Goal: Navigation & Orientation: Find specific page/section

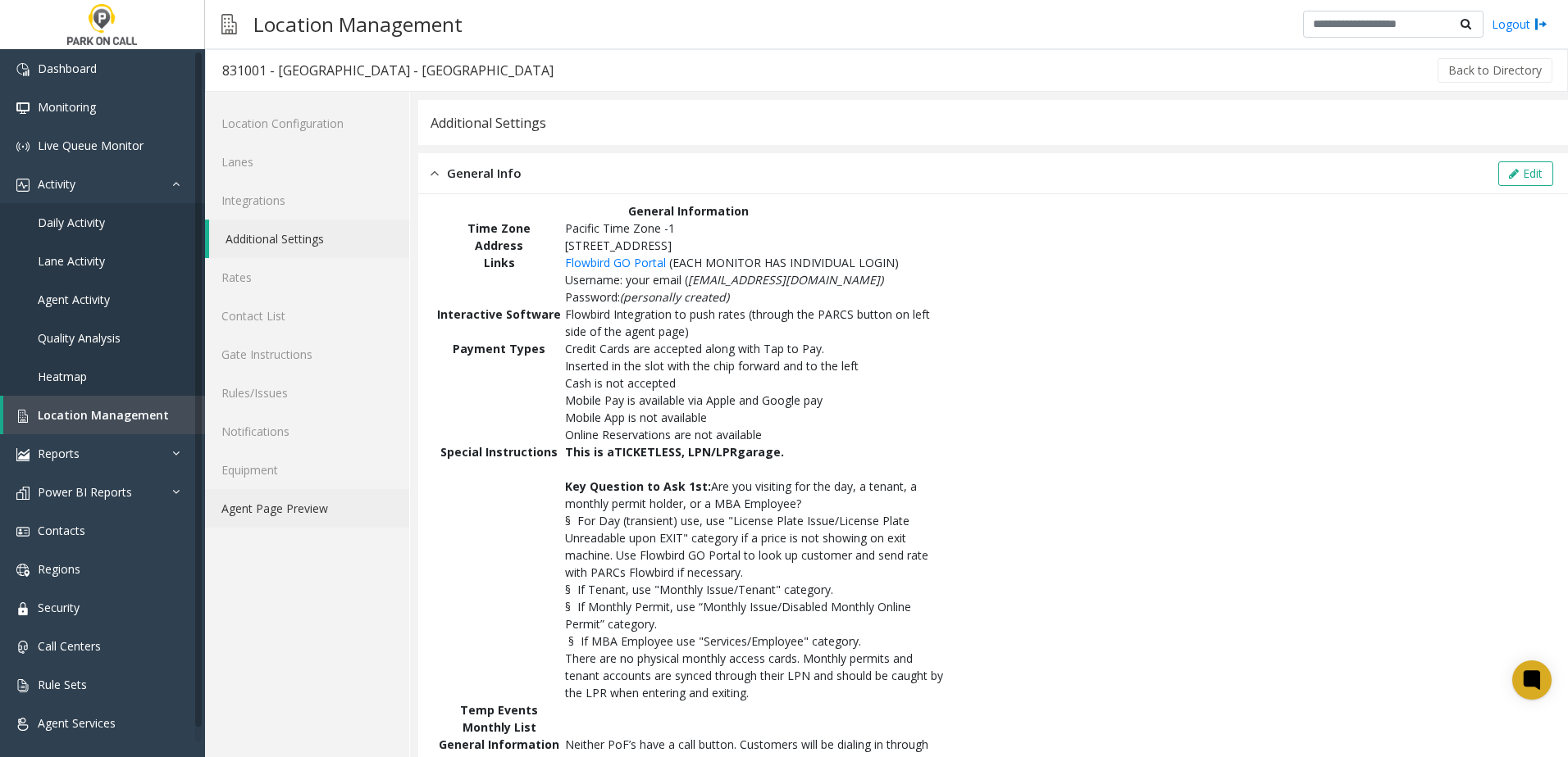
click at [282, 509] on link "Agent Page Preview" at bounding box center [307, 508] width 204 height 39
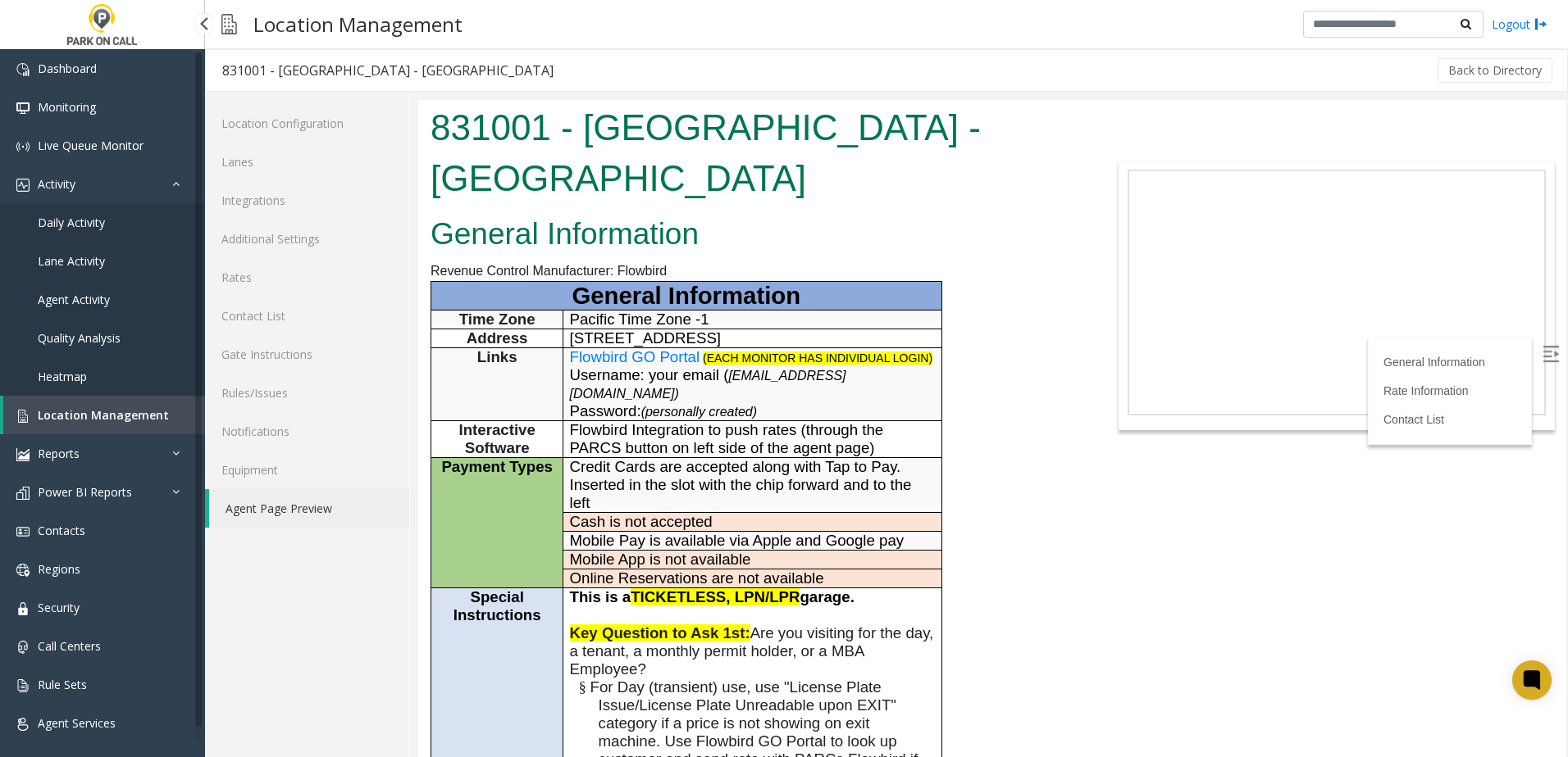
click at [139, 418] on span "Location Management" at bounding box center [103, 416] width 132 height 16
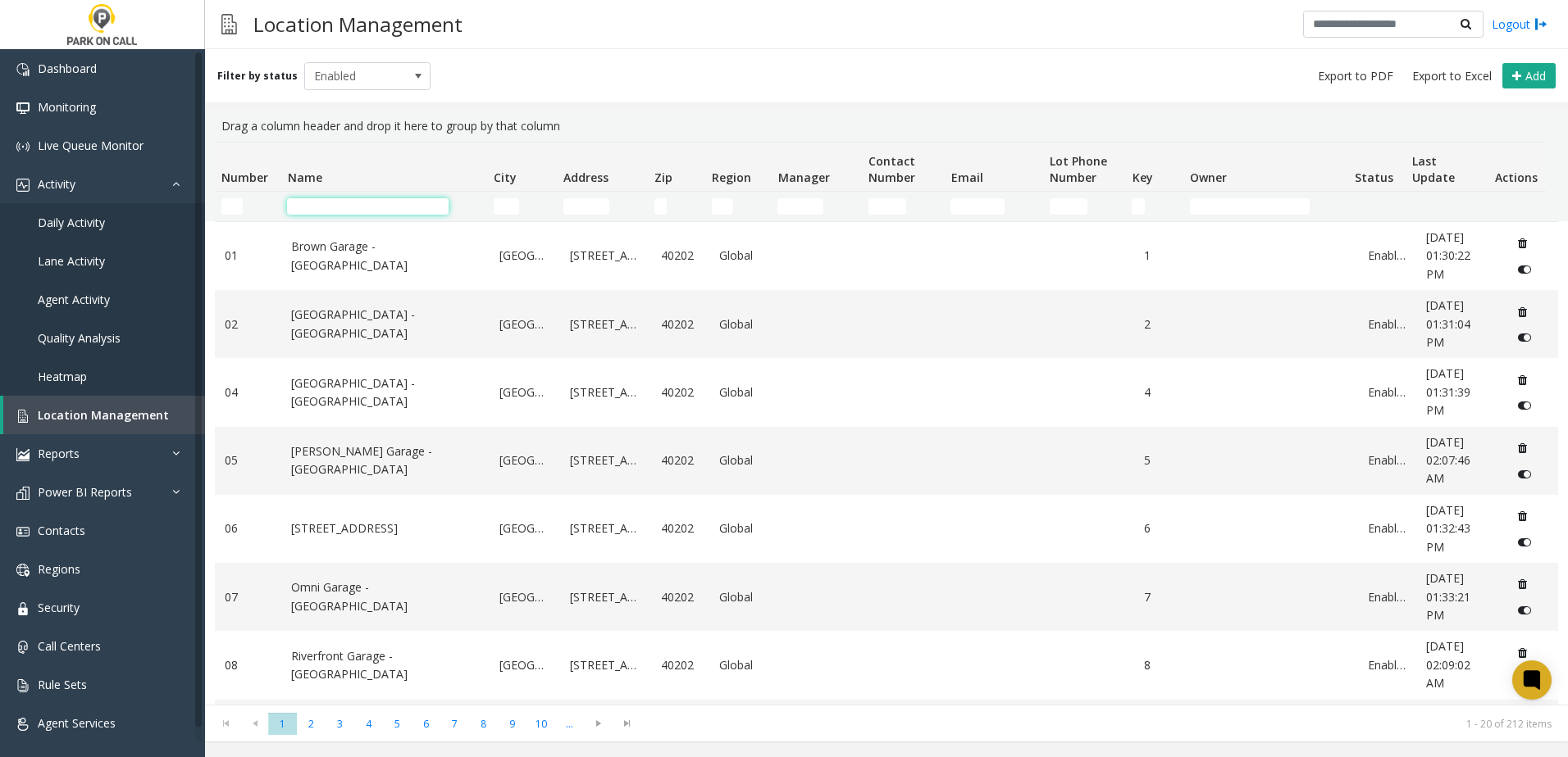
click at [332, 202] on input "Name Filter" at bounding box center [367, 206] width 161 height 17
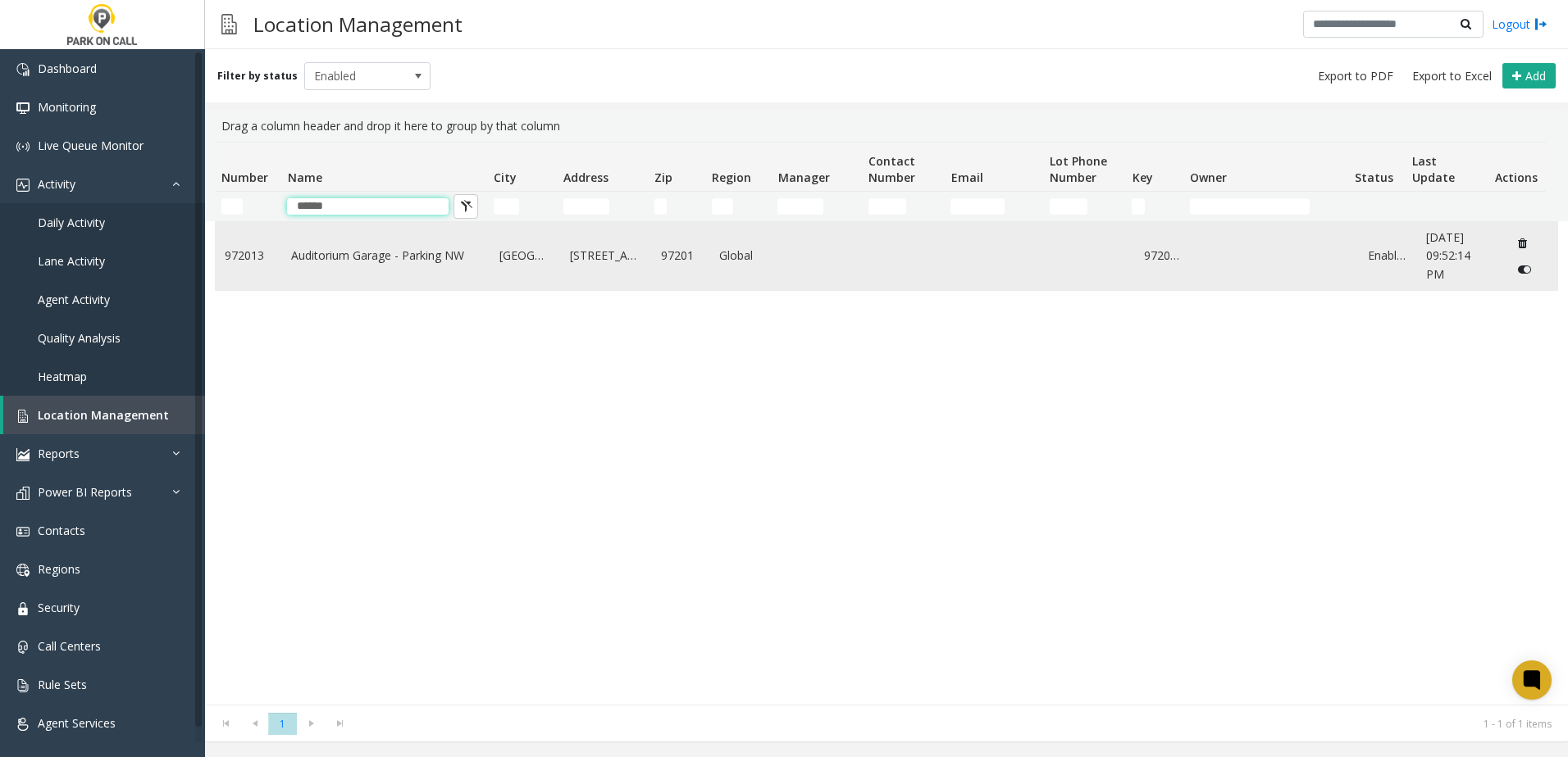
type input "******"
click at [377, 260] on link "Auditorium Garage - Parking NW" at bounding box center [385, 255] width 189 height 18
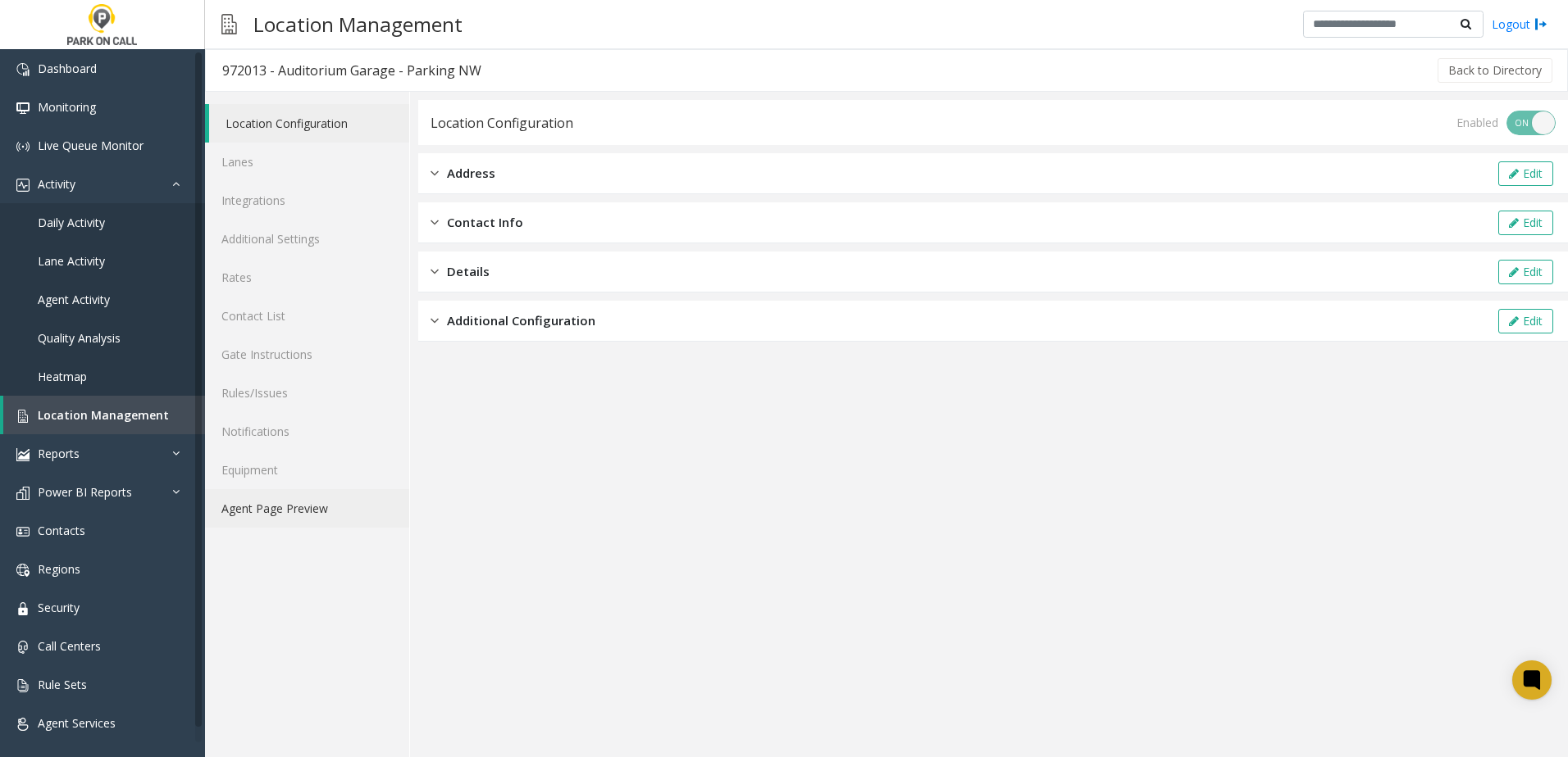
click at [279, 516] on link "Agent Page Preview" at bounding box center [307, 508] width 204 height 39
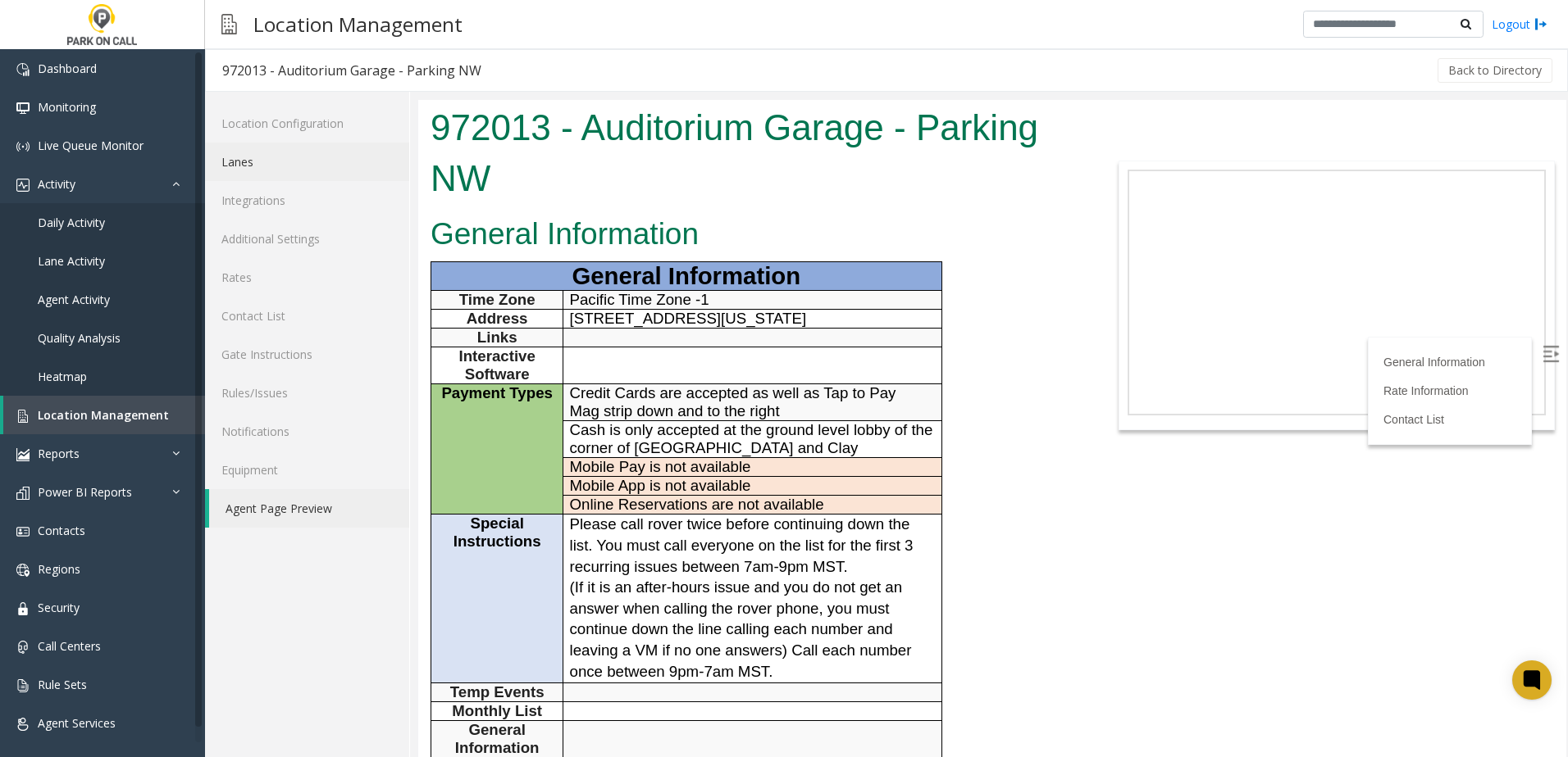
click at [267, 159] on link "Lanes" at bounding box center [307, 161] width 204 height 39
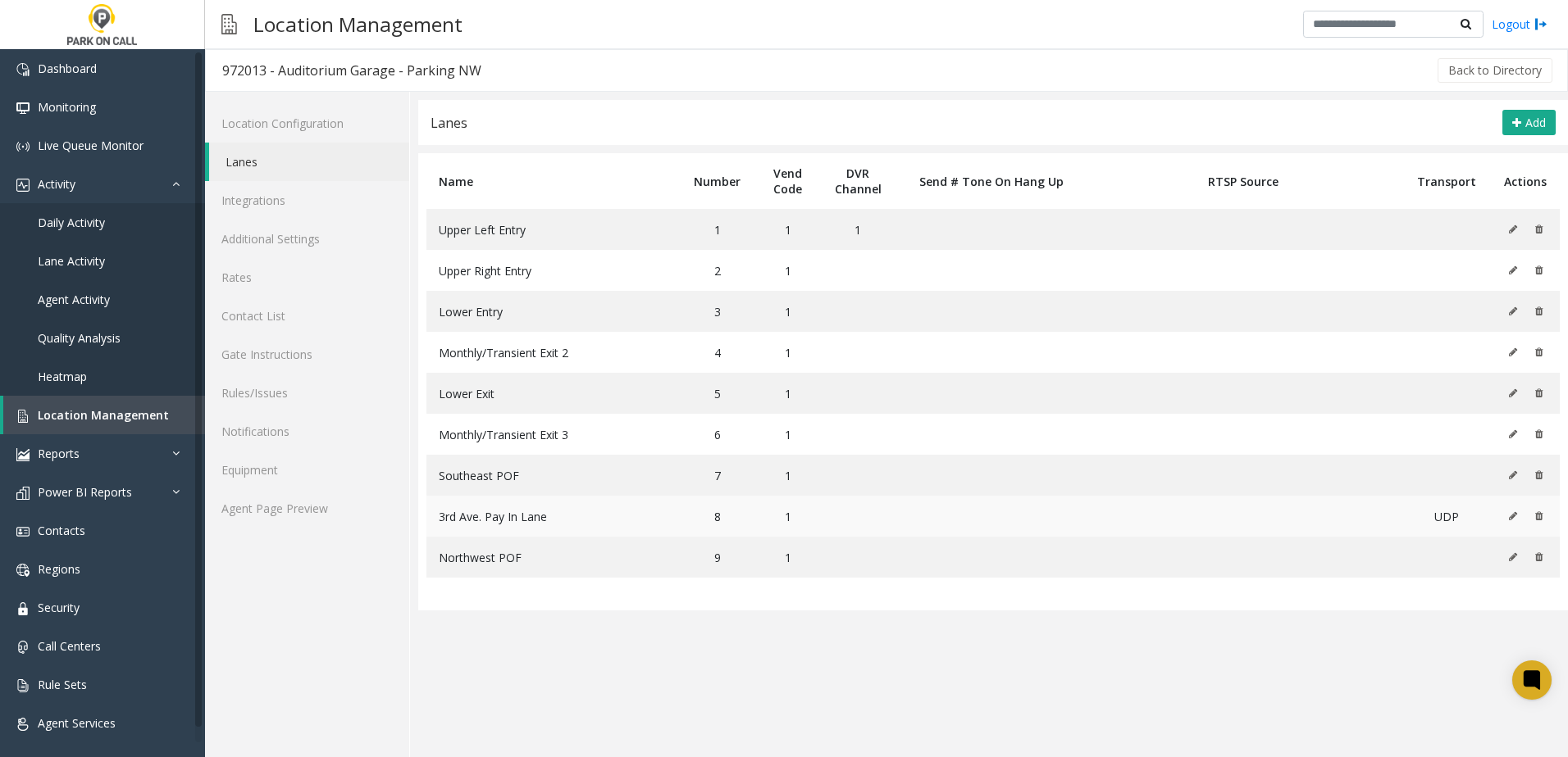
click at [576, 520] on td "3rd Ave. Pay In Lane" at bounding box center [552, 516] width 251 height 41
click at [574, 521] on td "3rd Ave. Pay In Lane" at bounding box center [552, 516] width 251 height 41
click at [617, 517] on td "3rd Ave. Pay In Lane" at bounding box center [552, 516] width 251 height 41
